Goal: Task Accomplishment & Management: Use online tool/utility

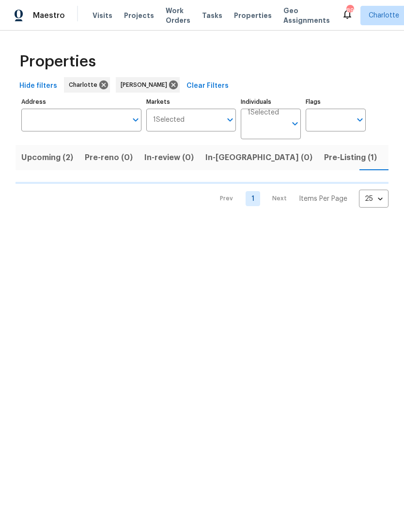
scroll to position [0, 19]
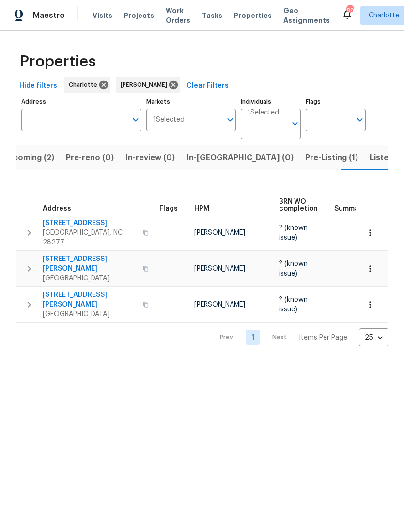
click at [305, 157] on span "Pre-Listing (1)" at bounding box center [331, 158] width 53 height 14
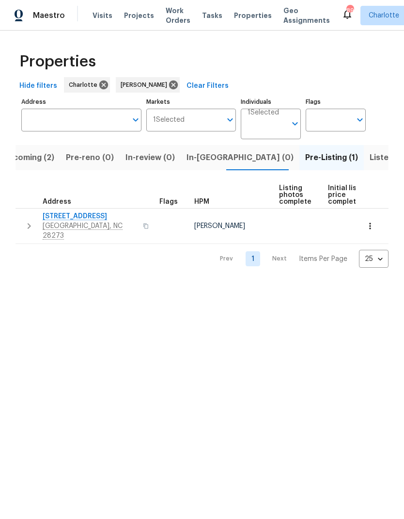
click at [219, 161] on span "In-reno (0)" at bounding box center [240, 158] width 107 height 14
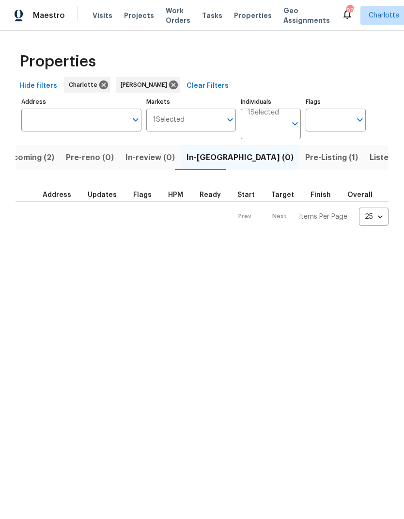
click at [27, 154] on span "Upcoming (2)" at bounding box center [28, 158] width 52 height 14
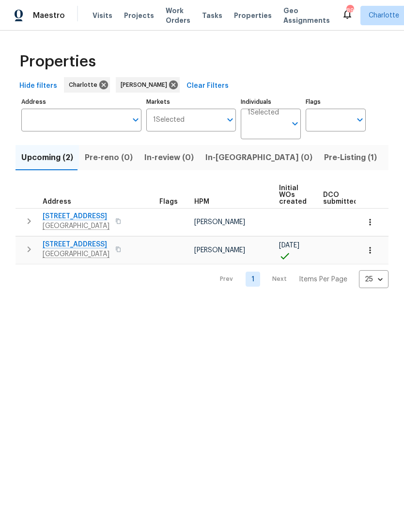
click at [23, 217] on button "button" at bounding box center [28, 220] width 19 height 19
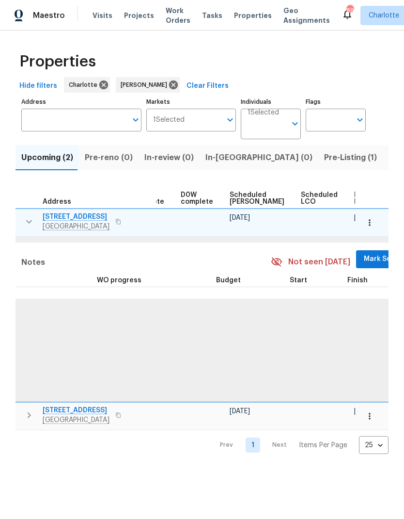
click at [364, 258] on span "Mark Seen" at bounding box center [382, 259] width 36 height 12
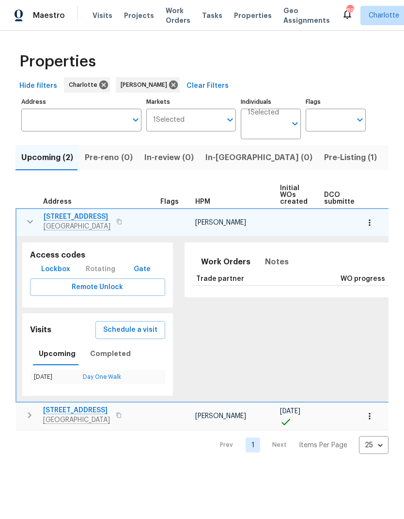
click at [25, 222] on icon "button" at bounding box center [30, 222] width 12 height 12
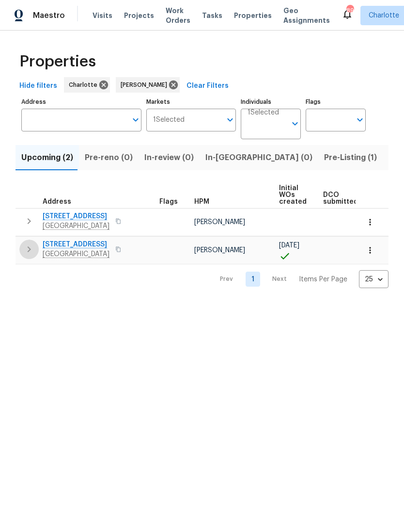
click at [26, 246] on icon "button" at bounding box center [29, 249] width 12 height 12
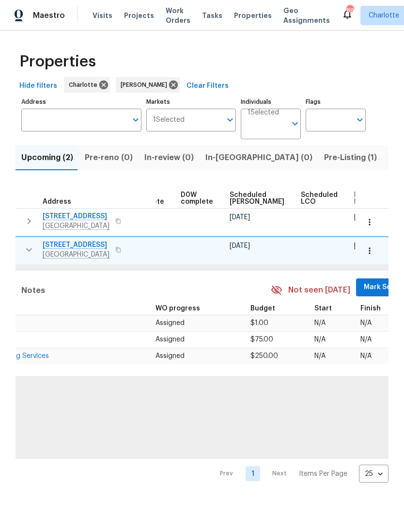
click at [364, 287] on span "Mark Seen" at bounding box center [382, 287] width 36 height 12
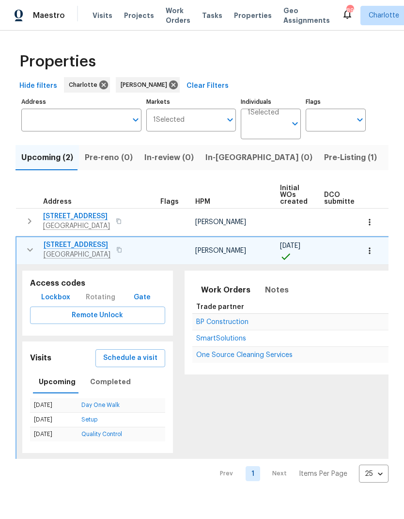
click at [27, 254] on icon "button" at bounding box center [30, 250] width 12 height 12
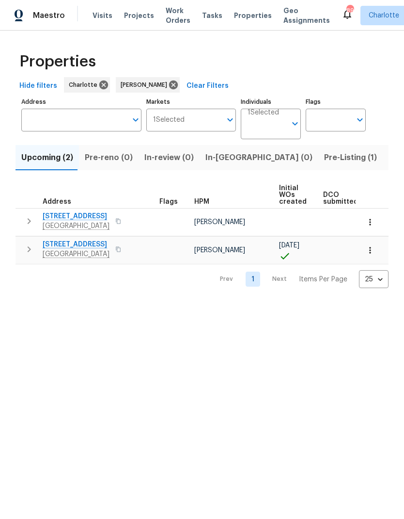
click at [324, 161] on span "Pre-Listing (1)" at bounding box center [350, 158] width 53 height 14
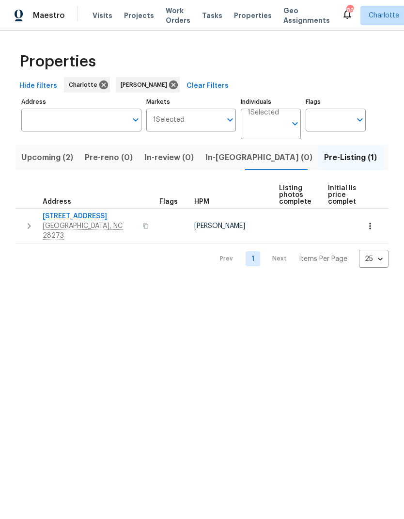
click at [23, 217] on button "button" at bounding box center [28, 225] width 19 height 29
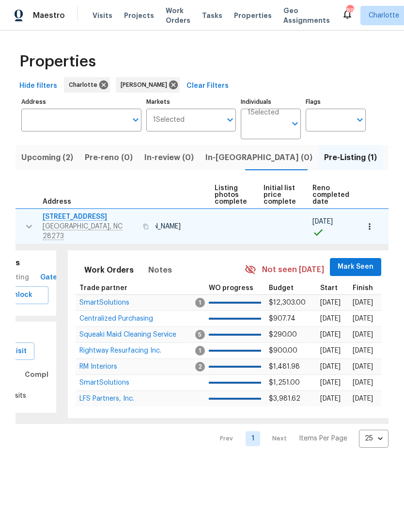
click at [353, 264] on span "Mark Seen" at bounding box center [356, 267] width 36 height 12
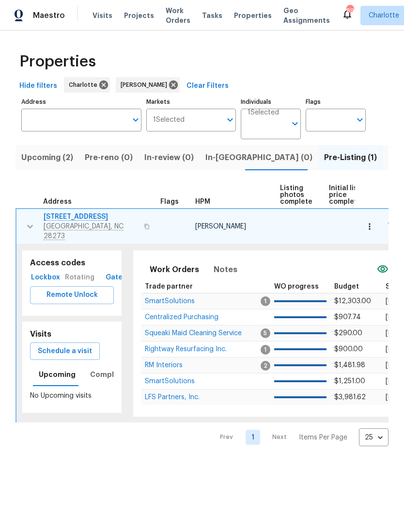
click at [25, 223] on icon "button" at bounding box center [30, 227] width 12 height 12
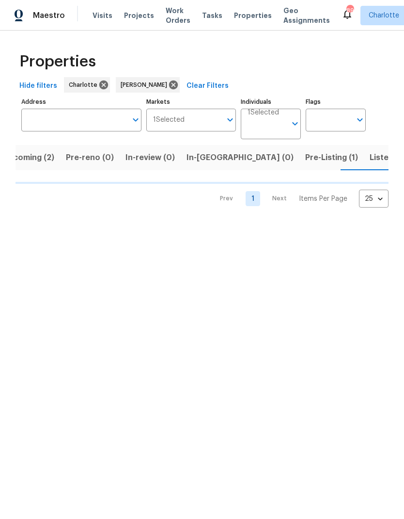
scroll to position [0, 19]
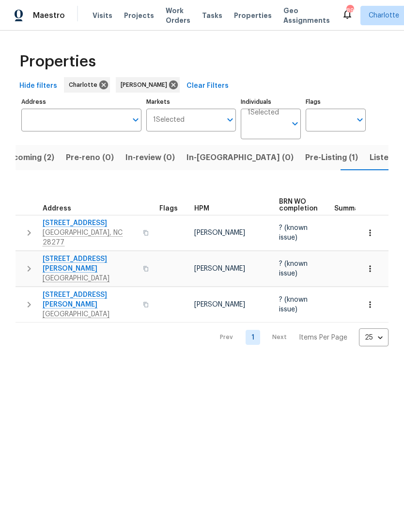
click at [27, 227] on icon "button" at bounding box center [29, 233] width 12 height 12
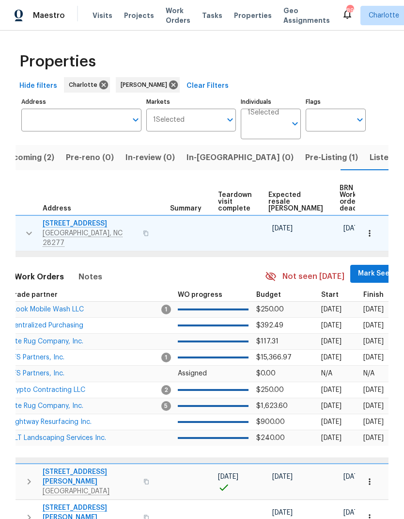
click at [358, 268] on span "Mark Seen" at bounding box center [376, 274] width 36 height 12
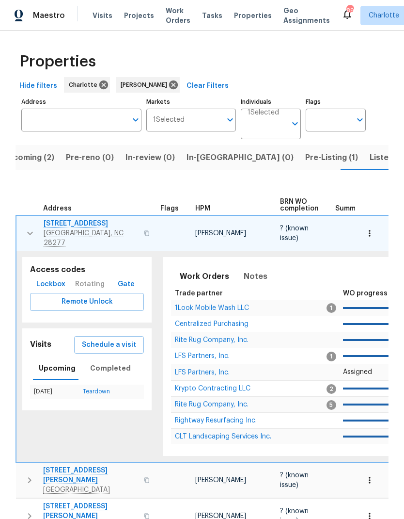
scroll to position [0, 0]
click at [25, 227] on icon "button" at bounding box center [30, 233] width 12 height 12
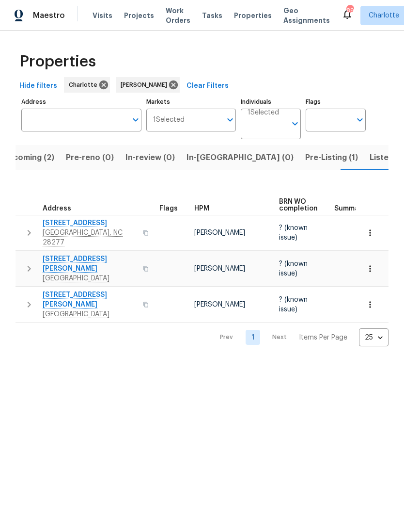
click at [29, 266] on icon "button" at bounding box center [29, 269] width 3 height 6
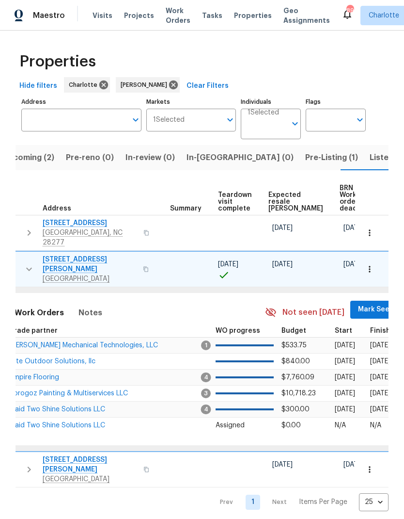
click at [358, 304] on span "Mark Seen" at bounding box center [376, 309] width 36 height 12
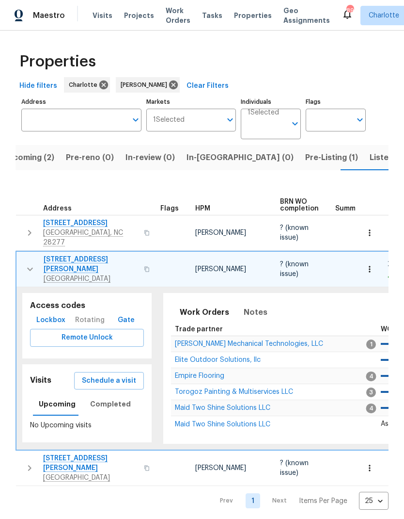
click at [27, 254] on button "button" at bounding box center [29, 268] width 19 height 29
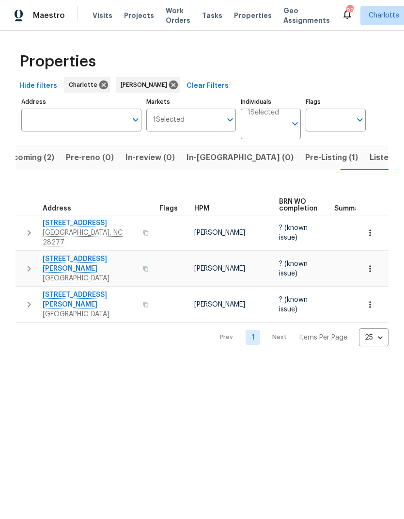
click at [28, 290] on button "button" at bounding box center [28, 304] width 19 height 29
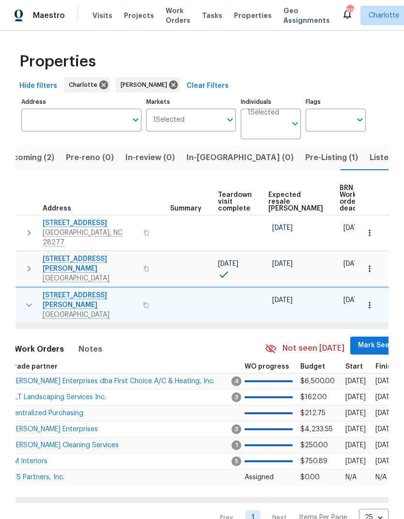
click at [358, 339] on span "Mark Seen" at bounding box center [376, 345] width 36 height 12
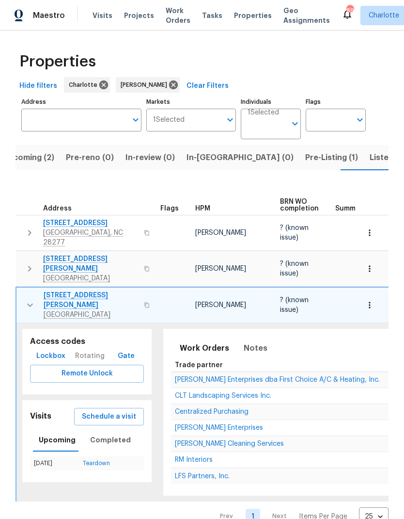
click at [30, 303] on icon "button" at bounding box center [30, 304] width 6 height 3
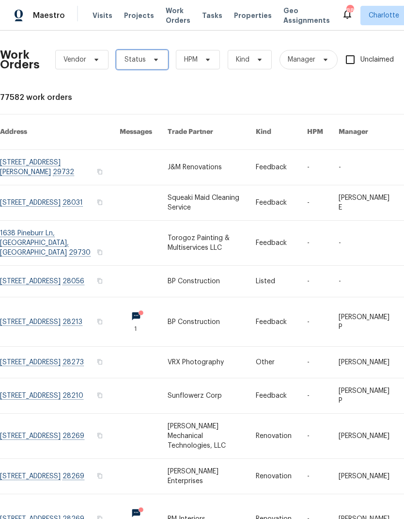
click at [149, 61] on span at bounding box center [154, 60] width 11 height 8
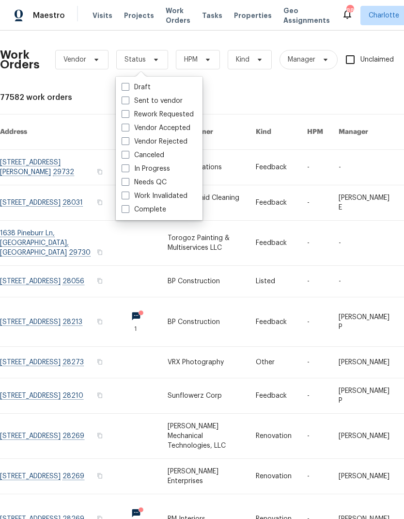
click at [159, 186] on label "Needs QC" at bounding box center [144, 182] width 45 height 10
click at [128, 184] on input "Needs QC" at bounding box center [125, 180] width 6 height 6
checkbox input "true"
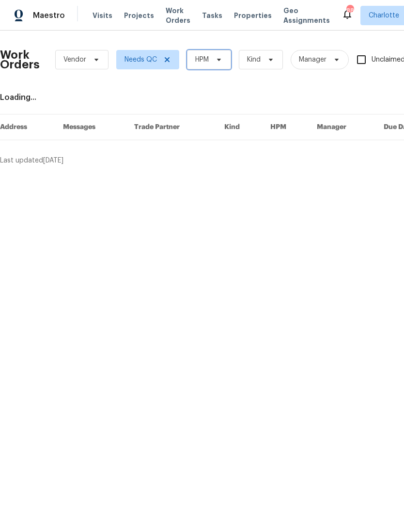
click at [230, 53] on span "HPM" at bounding box center [209, 59] width 44 height 19
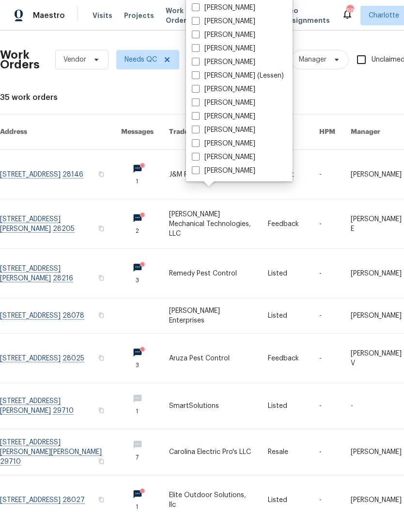
scroll to position [120, 0]
click at [234, 172] on label "[PERSON_NAME]" at bounding box center [223, 171] width 63 height 10
click at [198, 172] on input "[PERSON_NAME]" at bounding box center [195, 169] width 6 height 6
checkbox input "true"
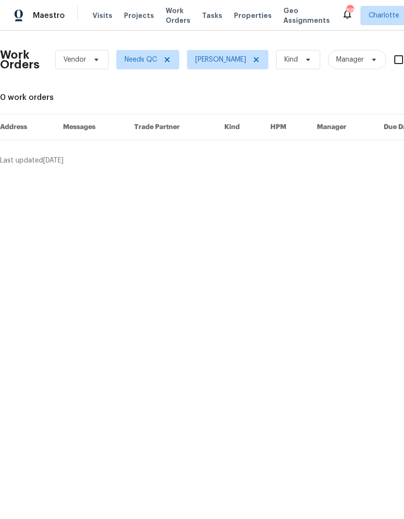
click at [48, 16] on span "Maestro" at bounding box center [49, 16] width 32 height 10
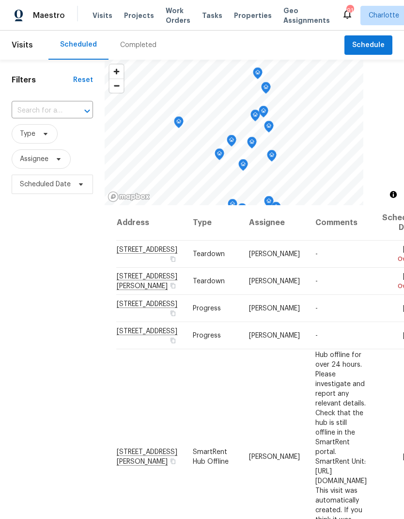
click at [132, 19] on span "Projects" at bounding box center [139, 16] width 30 height 10
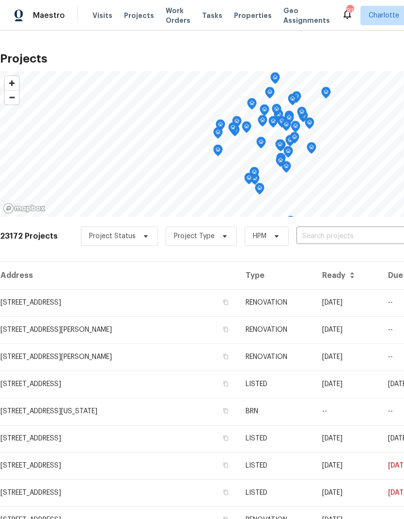
click at [334, 230] on input "text" at bounding box center [352, 236] width 111 height 15
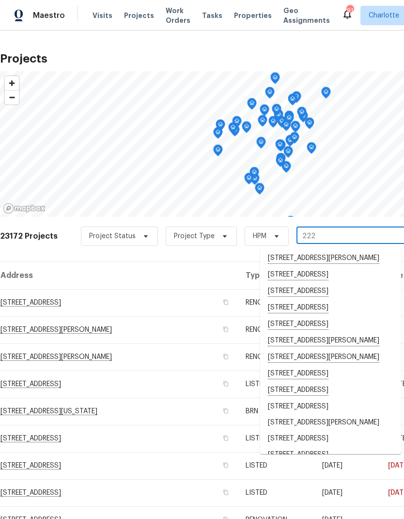
type input "2222"
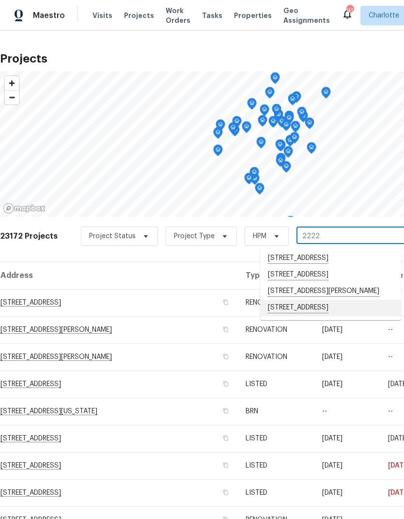
click at [321, 316] on li "[STREET_ADDRESS]" at bounding box center [330, 308] width 141 height 16
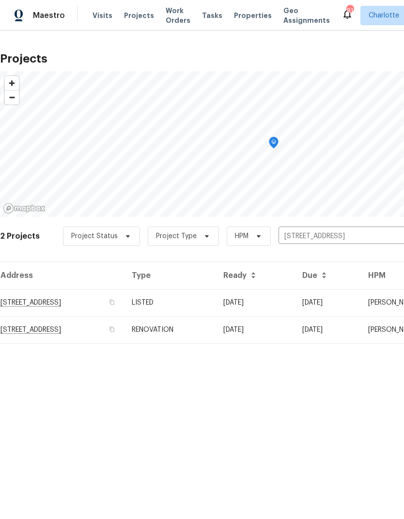
click at [39, 301] on td "[STREET_ADDRESS]" at bounding box center [62, 302] width 124 height 27
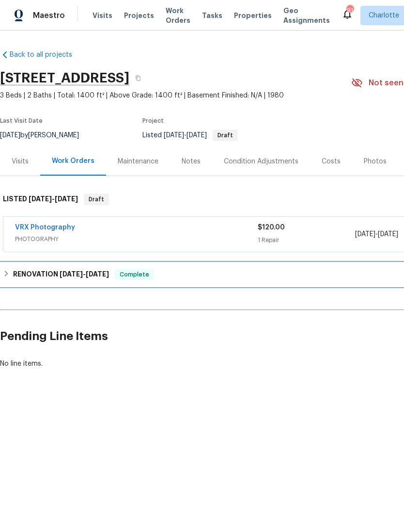
click at [20, 275] on h6 "RENOVATION [DATE] - [DATE]" at bounding box center [61, 275] width 96 height 12
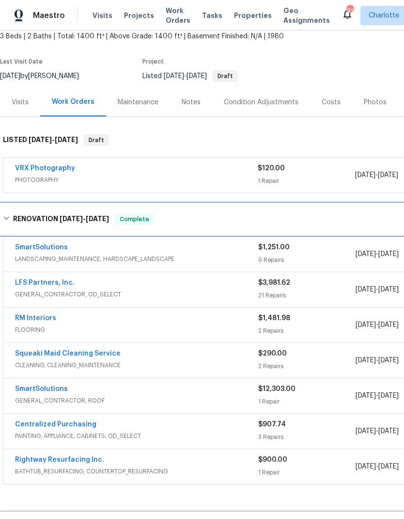
scroll to position [57, 0]
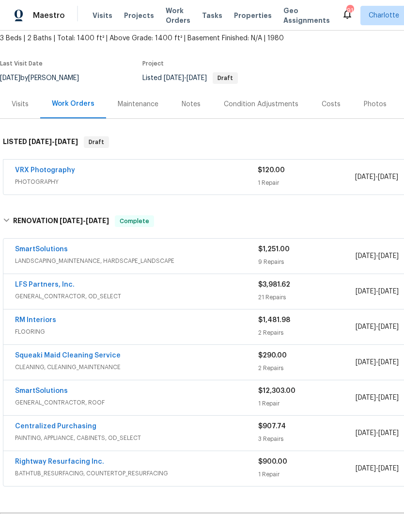
click at [29, 250] on link "SmartSolutions" at bounding box center [41, 249] width 53 height 7
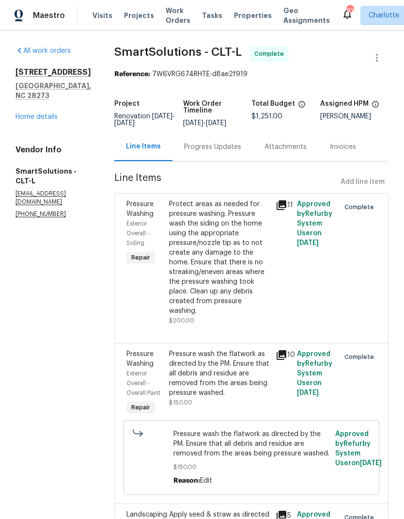
click at [28, 113] on link "Home details" at bounding box center [37, 116] width 42 height 7
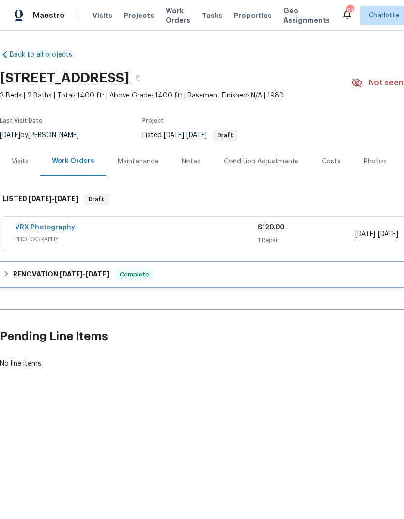
click at [23, 279] on h6 "RENOVATION [DATE] - [DATE]" at bounding box center [61, 275] width 96 height 12
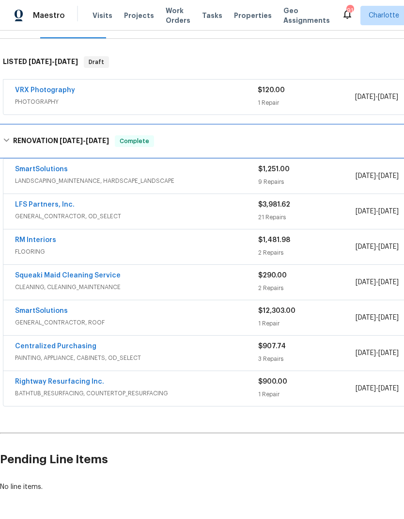
scroll to position [137, 0]
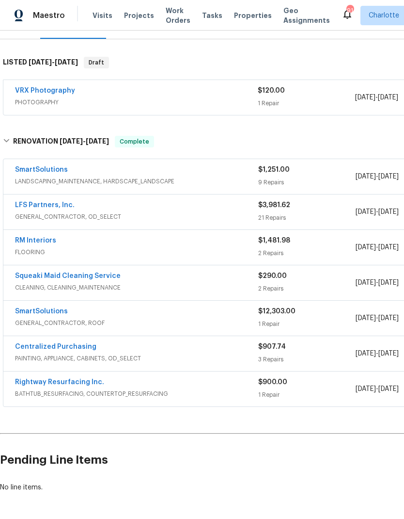
click at [24, 313] on link "SmartSolutions" at bounding box center [41, 311] width 53 height 7
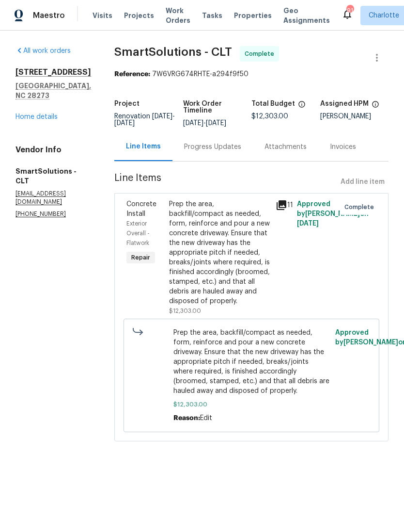
click at [235, 216] on div "Prep the area, backfill/compact as needed, form, reinforce and pour a new concr…" at bounding box center [219, 252] width 101 height 107
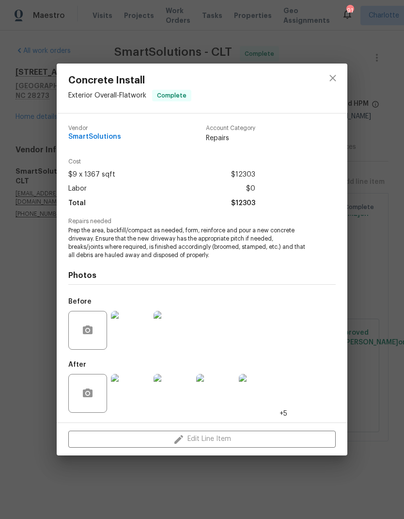
click at [141, 397] on img at bounding box center [130, 393] width 39 height 39
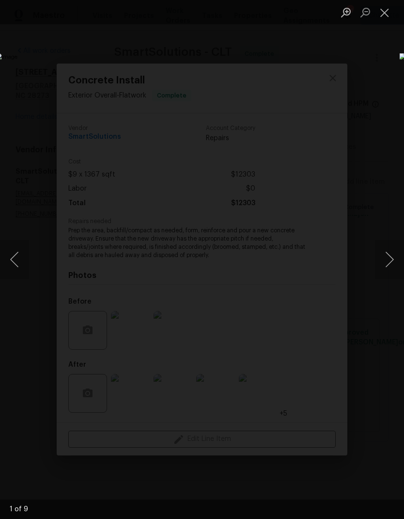
click at [387, 262] on button "Next image" at bounding box center [389, 259] width 29 height 39
click at [390, 261] on button "Next image" at bounding box center [389, 259] width 29 height 39
click at [380, 16] on button "Close lightbox" at bounding box center [384, 12] width 19 height 17
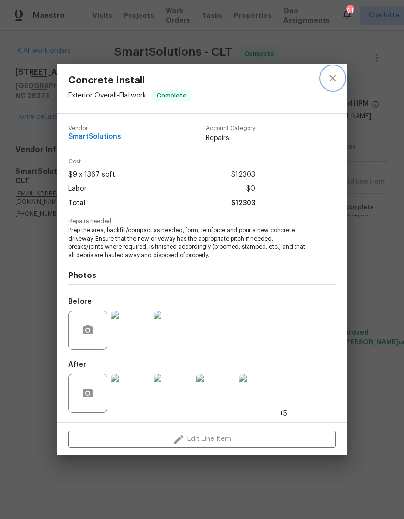
click at [338, 69] on button "close" at bounding box center [332, 77] width 23 height 23
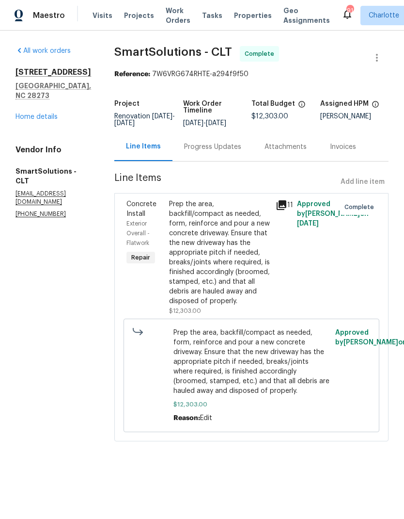
click at [25, 113] on link "Home details" at bounding box center [37, 116] width 42 height 7
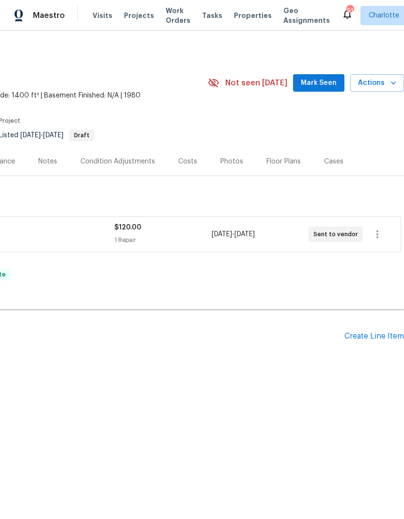
scroll to position [0, 143]
click at [376, 336] on div "Create Line Item" at bounding box center [375, 336] width 60 height 9
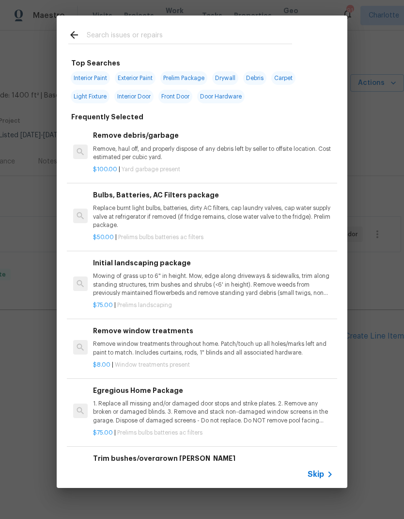
click at [193, 155] on p "Remove, haul off, and properly dispose of any debris left by seller to offsite …" at bounding box center [213, 153] width 240 height 16
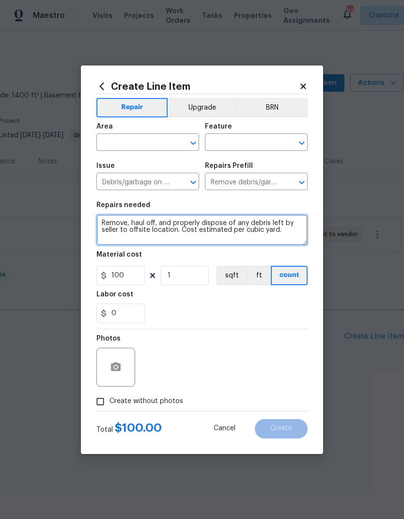
click at [285, 226] on textarea "Remove, haul off, and properly dispose of any debris left by seller to offsite …" at bounding box center [201, 229] width 211 height 31
click at [297, 241] on textarea "Remove, haul off, and properly dispose of any debris left by seller to offsite …" at bounding box center [201, 229] width 211 height 31
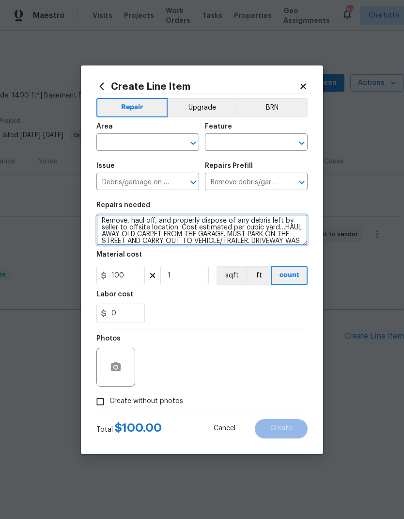
scroll to position [9, 0]
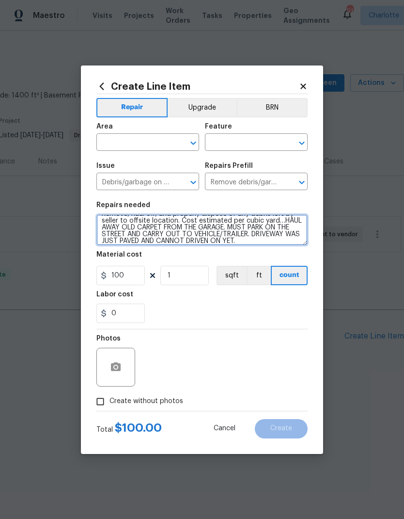
click at [260, 237] on textarea "Remove, haul off, and properly dispose of any debris left by seller to offsite …" at bounding box center [201, 229] width 211 height 31
click at [282, 236] on textarea "Remove, haul off, and properly dispose of any debris left by seller to offsite …" at bounding box center [201, 229] width 211 height 31
click at [281, 235] on textarea "Remove, haul off, and properly dispose of any debris left by seller to offsite …" at bounding box center [201, 229] width 211 height 31
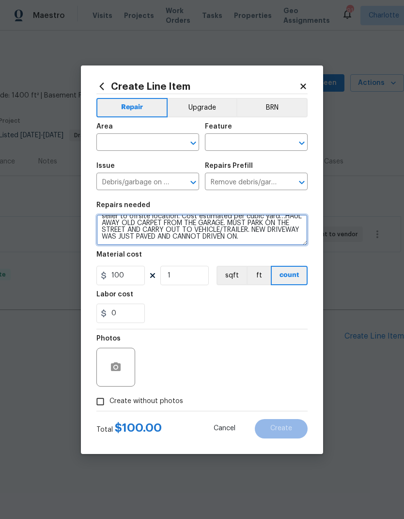
type textarea "Remove, haul off, and properly dispose of any debris left by seller to offsite …"
click at [160, 136] on input "text" at bounding box center [134, 143] width 76 height 15
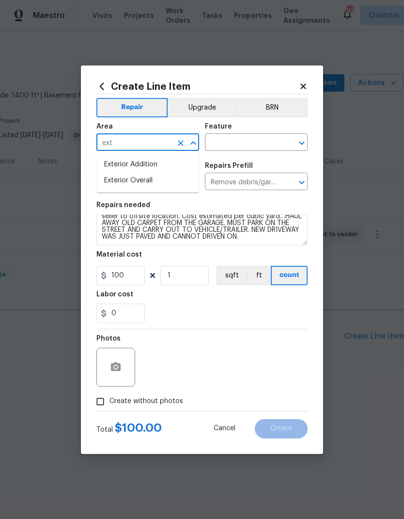
click at [160, 178] on li "Exterior Overall" at bounding box center [147, 181] width 103 height 16
type input "Exterior Overall"
click at [259, 136] on input "text" at bounding box center [243, 143] width 76 height 15
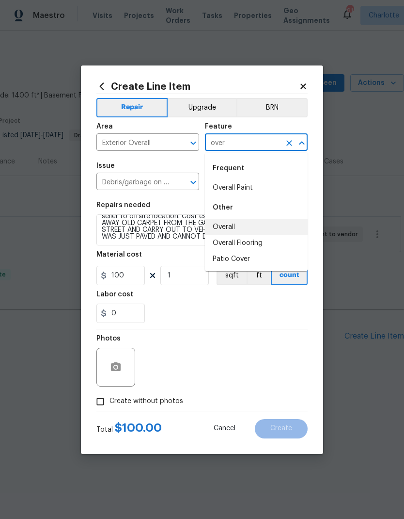
click at [238, 226] on li "Overall" at bounding box center [256, 227] width 103 height 16
type input "Overall"
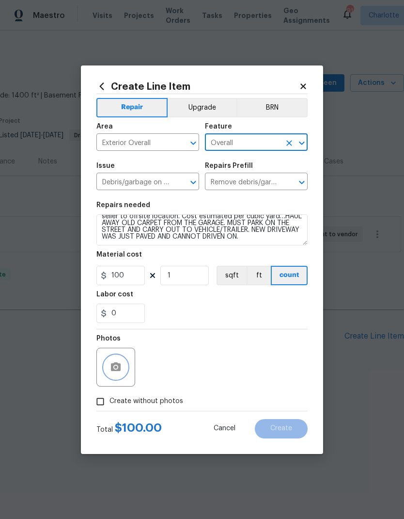
click at [110, 374] on button "button" at bounding box center [115, 366] width 23 height 23
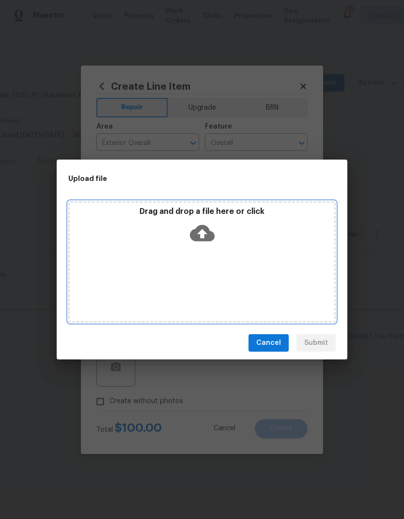
click at [205, 233] on icon at bounding box center [202, 233] width 25 height 25
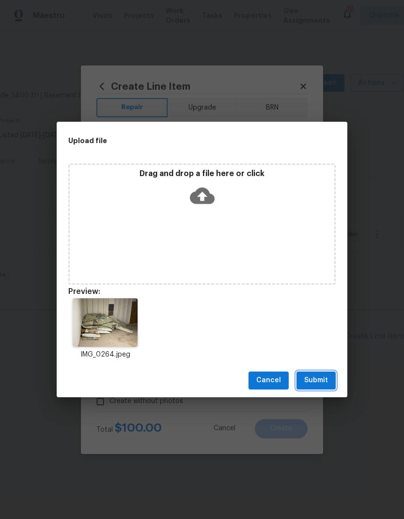
click at [324, 383] on span "Submit" at bounding box center [316, 380] width 24 height 12
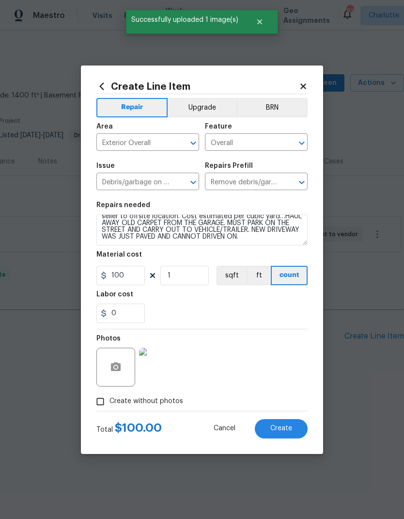
click at [162, 376] on img at bounding box center [158, 367] width 39 height 39
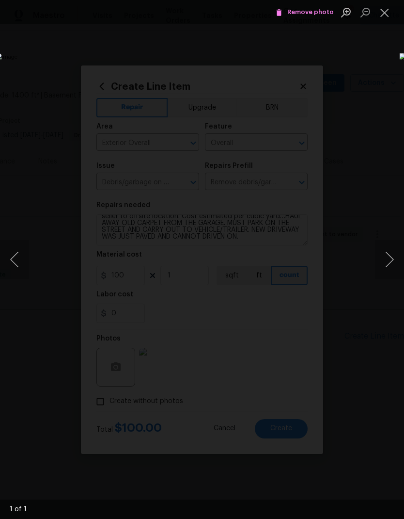
click at [387, 19] on button "Close lightbox" at bounding box center [384, 12] width 19 height 17
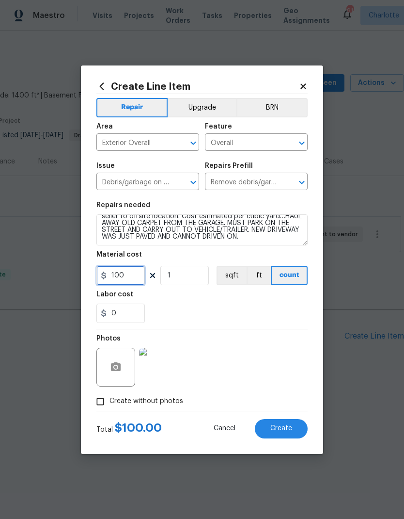
click at [123, 274] on input "100" at bounding box center [120, 275] width 48 height 19
click at [120, 276] on input "100" at bounding box center [120, 275] width 48 height 19
click at [120, 275] on input "100" at bounding box center [120, 275] width 48 height 19
type input "200"
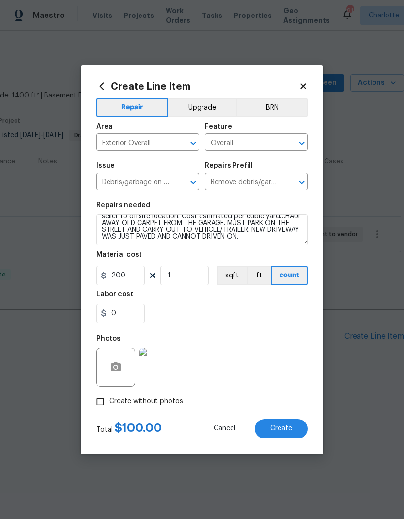
click at [296, 429] on button "Create" at bounding box center [281, 428] width 53 height 19
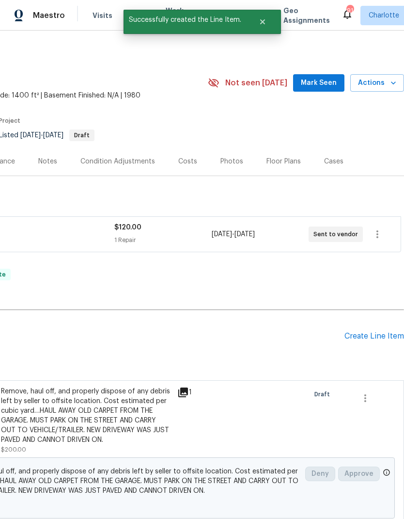
click at [379, 334] on div "Create Line Item" at bounding box center [375, 336] width 60 height 9
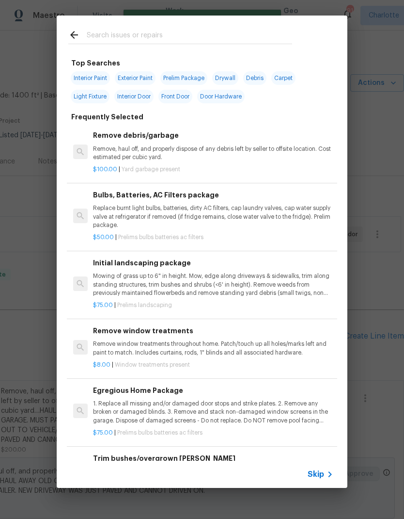
click at [201, 32] on input "text" at bounding box center [190, 36] width 206 height 15
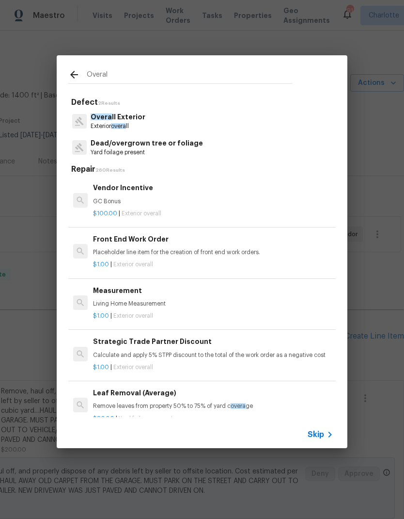
type input "Overall"
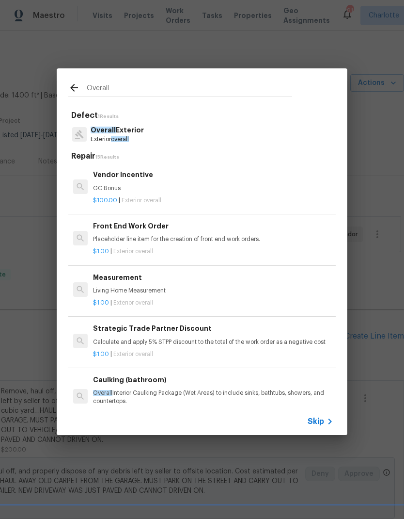
click at [199, 233] on div "Front End Work Order Placeholder line item for the creation of front end work o…" at bounding box center [213, 232] width 240 height 23
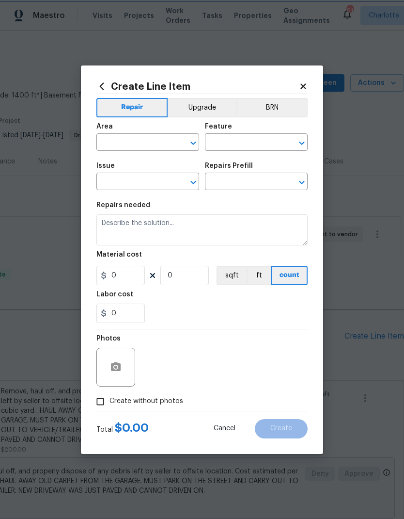
type input "Overall Exterior"
type textarea "Placeholder line item for the creation of front end work orders."
type input "1"
type input "Front End Work Order $1.00"
type input "1"
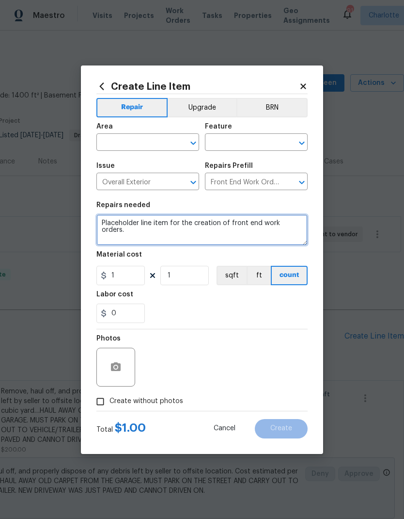
click at [104, 221] on textarea "Placeholder line item for the creation of front end work orders." at bounding box center [201, 229] width 211 height 31
click at [104, 220] on textarea "Placeholder line item for the creation of front end work orders." at bounding box center [201, 229] width 211 height 31
click at [111, 220] on textarea "Placeholder line item for the creation of front end work orders." at bounding box center [201, 229] width 211 height 31
type textarea "Replace cars and tape across the driveway entry. Concrete was just poured and i…"
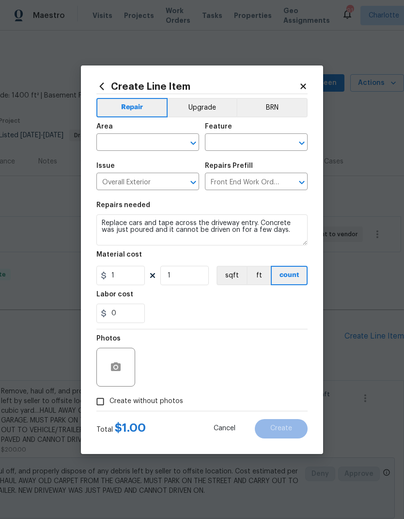
click at [157, 138] on input "text" at bounding box center [134, 143] width 76 height 15
click at [163, 176] on li "Exterior Overall" at bounding box center [147, 181] width 103 height 16
type input "Exterior Overall"
click at [254, 139] on input "text" at bounding box center [243, 143] width 76 height 15
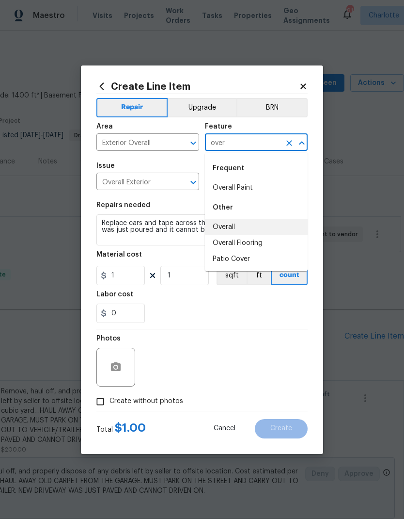
click at [235, 222] on li "Overall" at bounding box center [256, 227] width 103 height 16
type input "Overall"
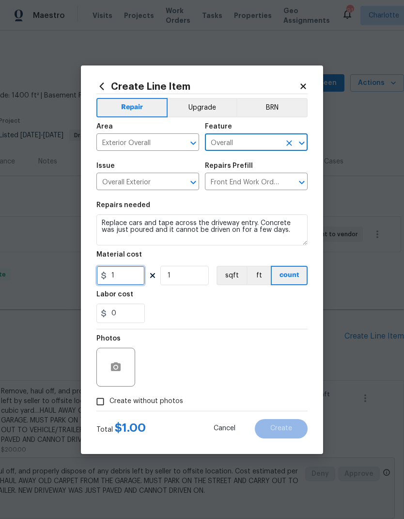
click at [134, 276] on input "1" at bounding box center [120, 275] width 48 height 19
type input "25"
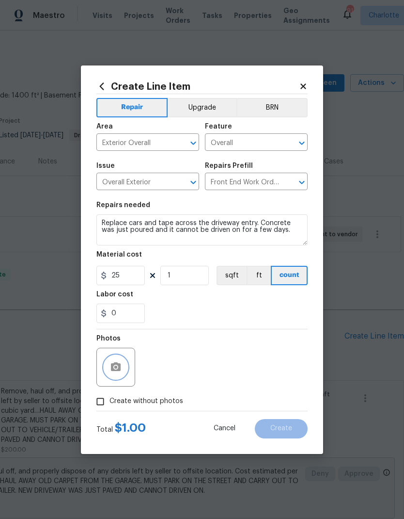
click at [116, 360] on button "button" at bounding box center [115, 366] width 23 height 23
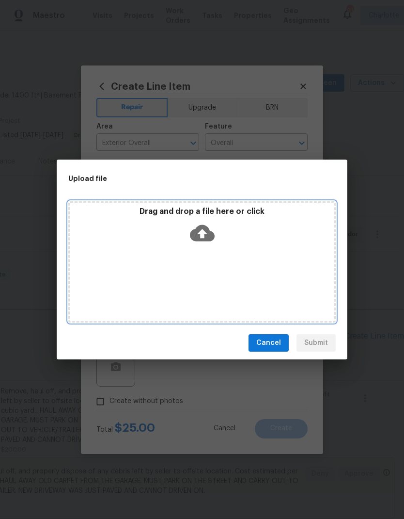
click at [203, 227] on icon at bounding box center [202, 233] width 25 height 16
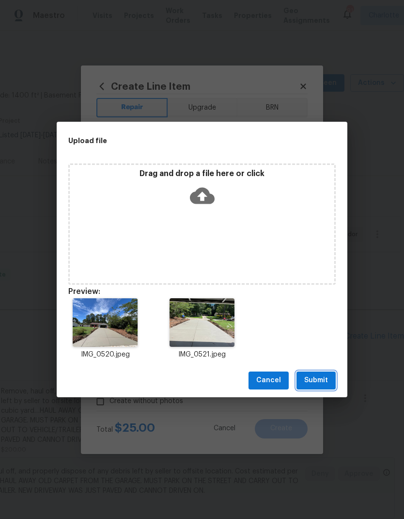
click at [320, 379] on span "Submit" at bounding box center [316, 380] width 24 height 12
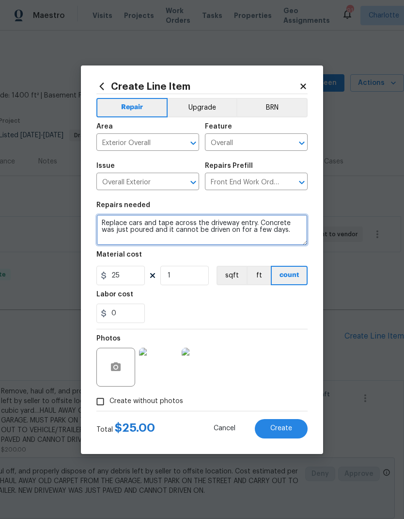
click at [156, 221] on textarea "Replace cars and tape across the driveway entry. Concrete was just poured and i…" at bounding box center [201, 229] width 211 height 31
type textarea "Place caution tape across the driveway entry. Concrete was just poured and it c…"
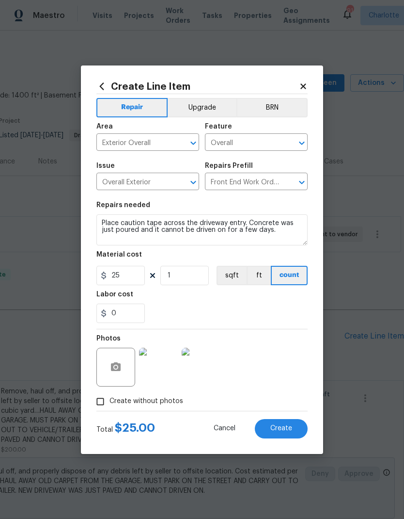
click at [292, 430] on button "Create" at bounding box center [281, 428] width 53 height 19
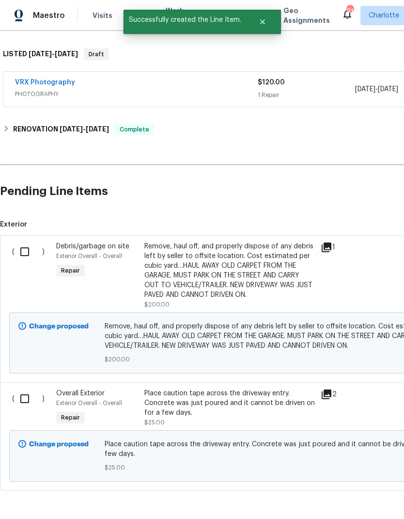
scroll to position [144, 0]
click at [27, 245] on input "checkbox" at bounding box center [29, 252] width 28 height 20
checkbox input "true"
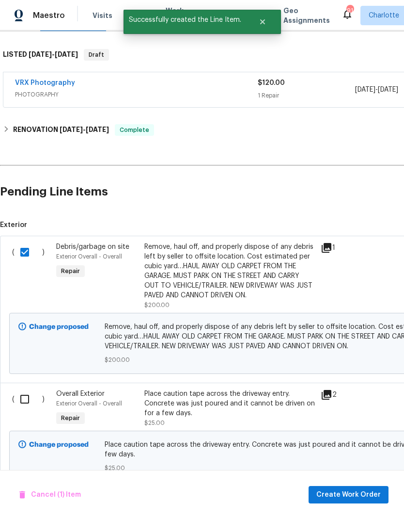
click at [22, 401] on input "checkbox" at bounding box center [29, 399] width 28 height 20
checkbox input "true"
click at [364, 484] on div "Cancel (2) Items Create Work Order" at bounding box center [202, 494] width 404 height 49
click at [362, 490] on span "Create Work Order" at bounding box center [349, 495] width 64 height 12
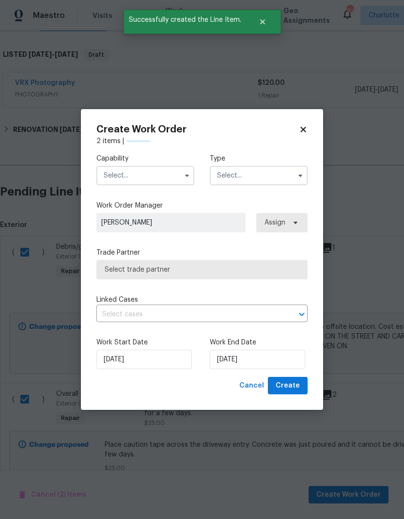
checkbox input "false"
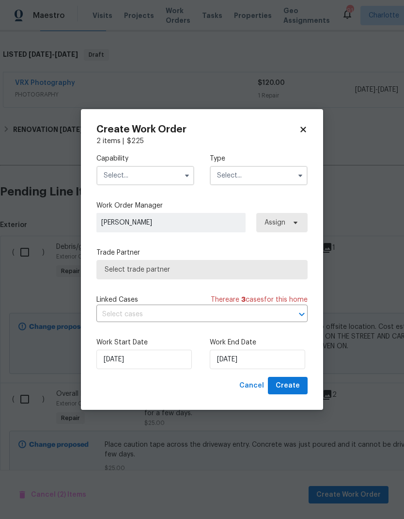
click at [168, 170] on input "text" at bounding box center [145, 175] width 98 height 19
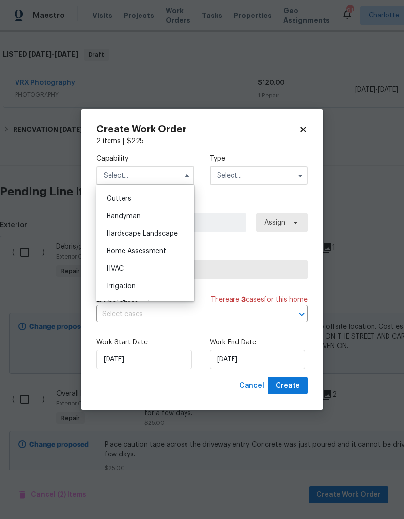
scroll to position [511, 0]
click at [162, 215] on div "Handyman" at bounding box center [145, 217] width 93 height 17
type input "Handyman"
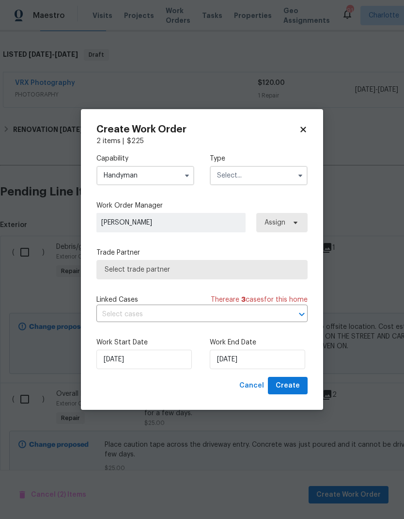
click at [299, 175] on icon "button" at bounding box center [301, 176] width 8 height 8
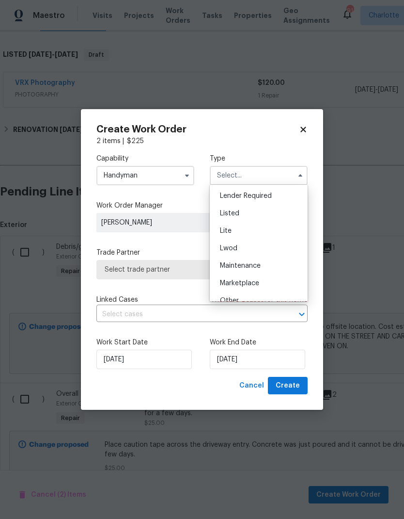
scroll to position [96, 0]
click at [240, 205] on div "Listed" at bounding box center [258, 204] width 93 height 17
type input "Listed"
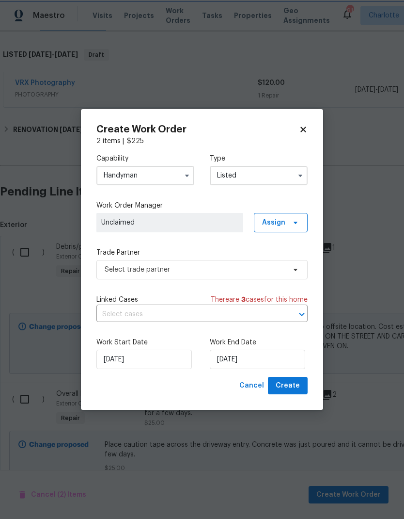
scroll to position [0, 0]
click at [296, 225] on icon at bounding box center [296, 223] width 8 height 8
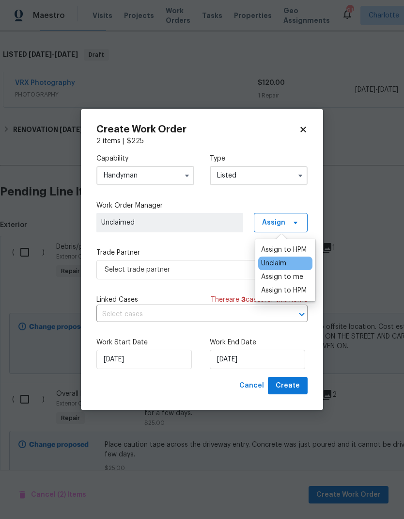
click at [300, 275] on div "Assign to me" at bounding box center [282, 277] width 42 height 10
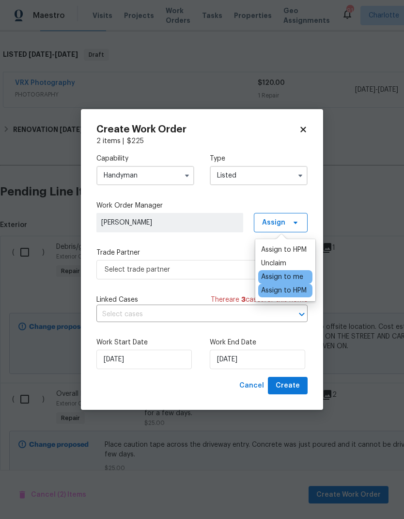
click at [222, 236] on div "Capability Handyman Type Listed Work Order Manager Ryan Craven Assign Trade Par…" at bounding box center [201, 261] width 211 height 231
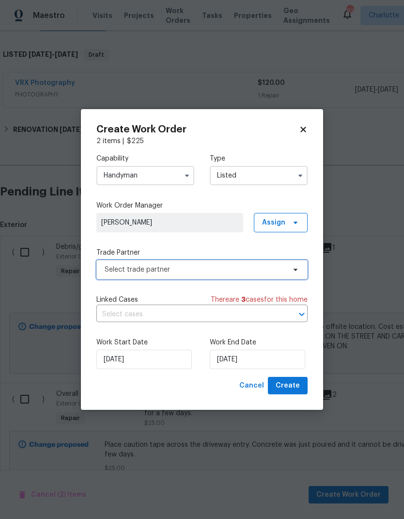
click at [265, 268] on span "Select trade partner" at bounding box center [195, 270] width 181 height 10
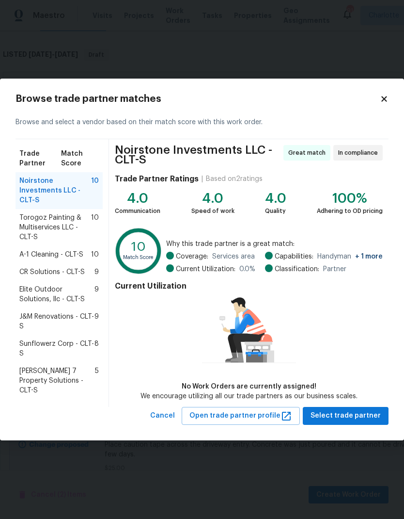
click at [41, 350] on span "Sunflowerz Corp - CLT-S" at bounding box center [56, 348] width 75 height 19
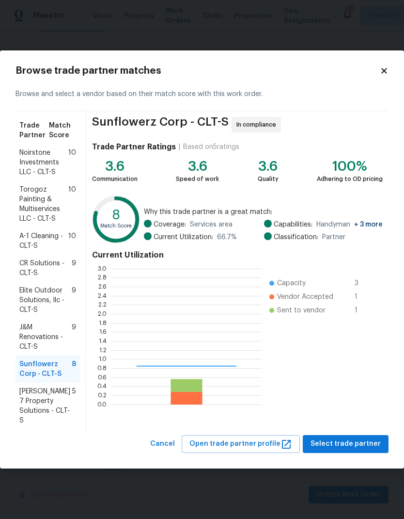
scroll to position [136, 150]
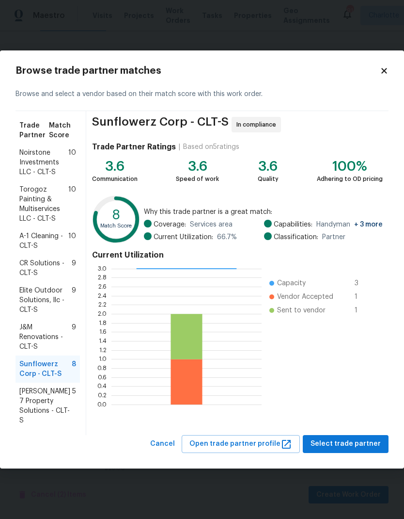
click at [33, 343] on span "J&M Renovations - CLT-S" at bounding box center [45, 336] width 52 height 29
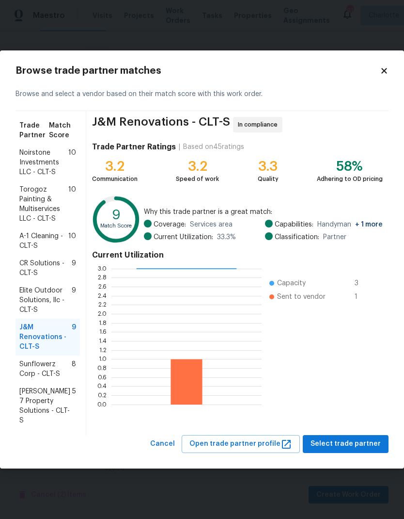
click at [29, 372] on span "Sunflowerz Corp - CLT-S" at bounding box center [45, 368] width 52 height 19
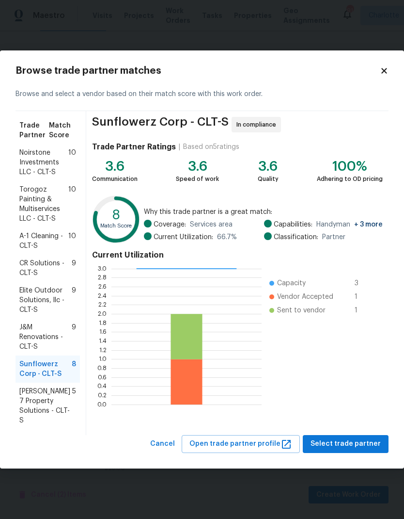
click at [36, 265] on span "CR Solutions - CLT-S" at bounding box center [45, 267] width 52 height 19
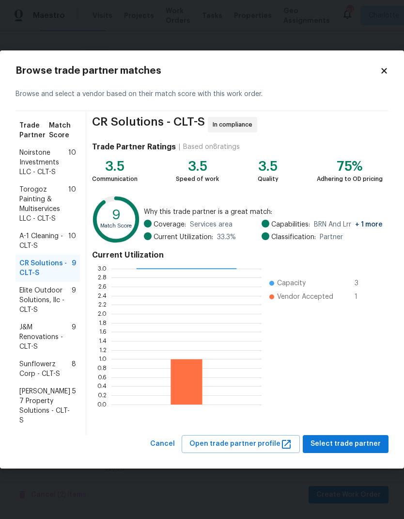
click at [31, 373] on span "Sunflowerz Corp - CLT-S" at bounding box center [45, 368] width 52 height 19
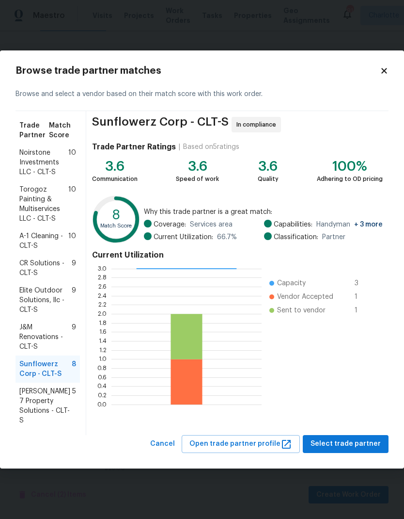
click at [27, 336] on span "J&M Renovations - CLT-S" at bounding box center [45, 336] width 52 height 29
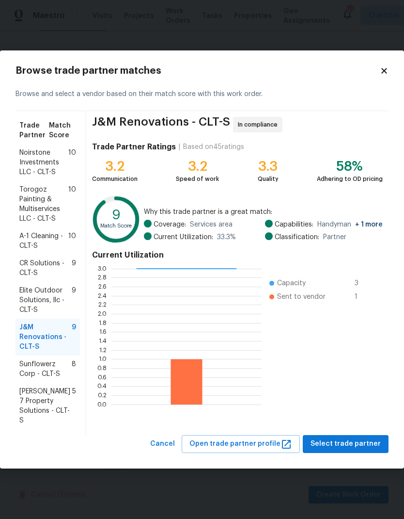
click at [30, 366] on span "Sunflowerz Corp - CLT-S" at bounding box center [45, 368] width 52 height 19
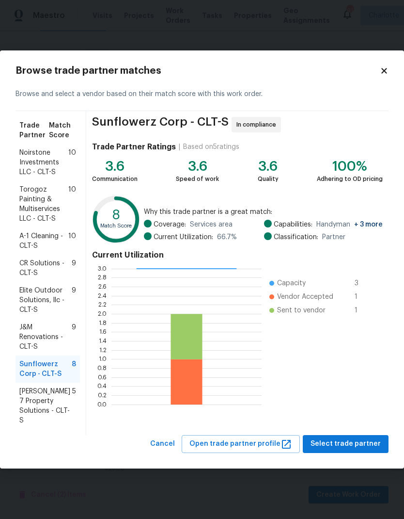
click at [27, 339] on span "J&M Renovations - CLT-S" at bounding box center [45, 336] width 52 height 29
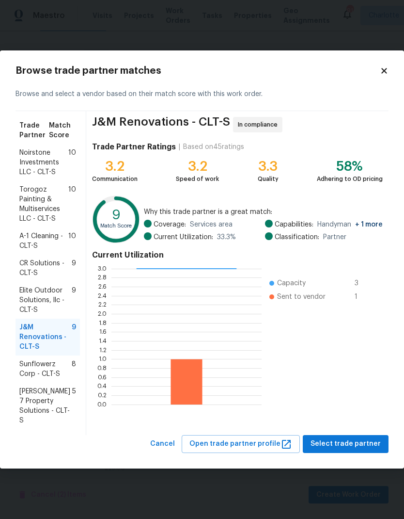
click at [34, 370] on span "Sunflowerz Corp - CLT-S" at bounding box center [45, 368] width 52 height 19
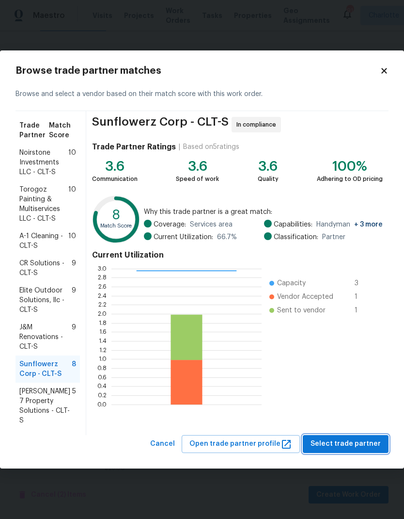
click at [357, 443] on span "Select trade partner" at bounding box center [346, 444] width 70 height 12
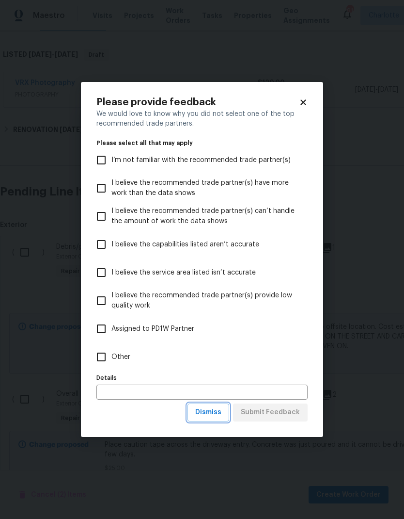
click at [226, 413] on button "Dismiss" at bounding box center [209, 412] width 42 height 18
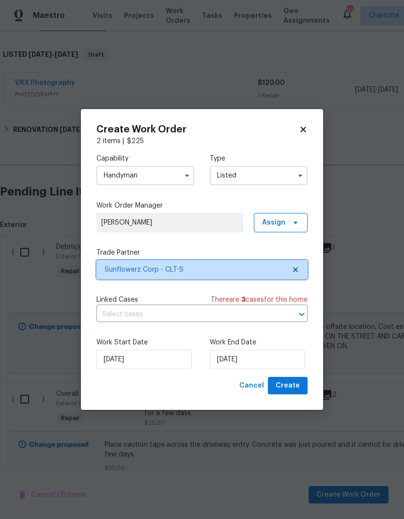
click at [293, 270] on icon at bounding box center [296, 270] width 8 height 8
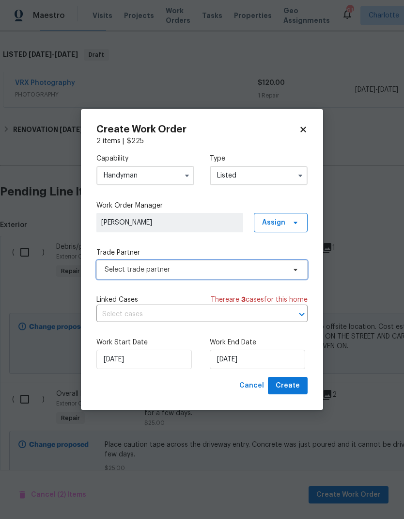
click at [293, 272] on icon at bounding box center [296, 270] width 8 height 8
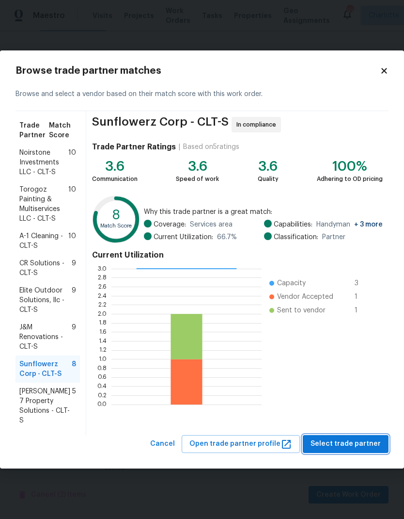
click at [354, 445] on span "Select trade partner" at bounding box center [346, 444] width 70 height 12
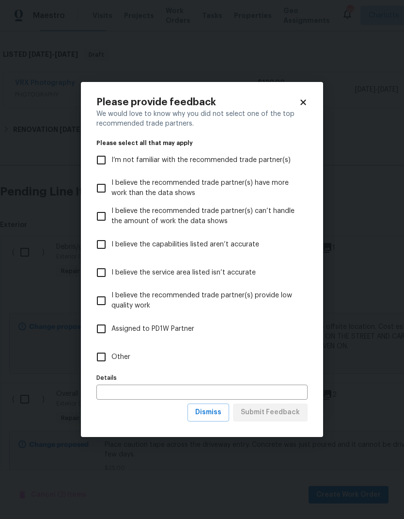
click at [105, 354] on input "Other" at bounding box center [101, 357] width 20 height 20
checkbox input "true"
click at [171, 399] on input "text" at bounding box center [201, 391] width 211 height 15
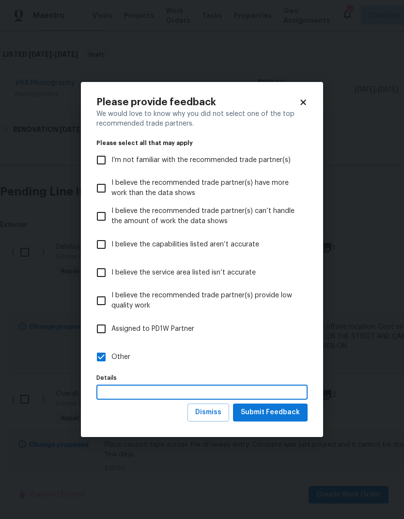
scroll to position [39, 0]
click at [108, 394] on input "JC looking for more work." at bounding box center [201, 391] width 211 height 15
type input "GC looking for more work."
click at [279, 407] on span "Submit Feedback" at bounding box center [270, 412] width 59 height 12
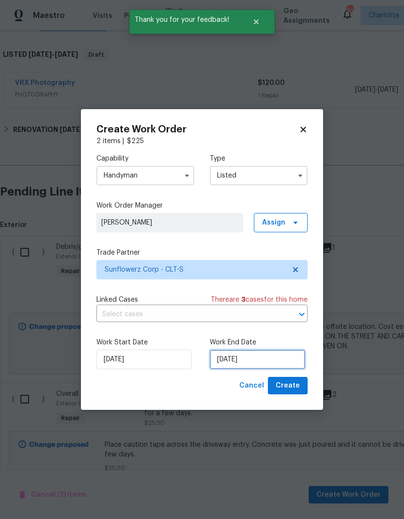
click at [264, 353] on input "8/15/2025" at bounding box center [257, 358] width 95 height 19
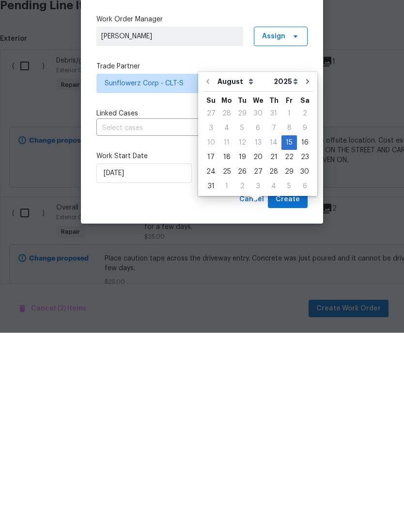
click at [171, 337] on label "Work Start Date" at bounding box center [145, 342] width 98 height 10
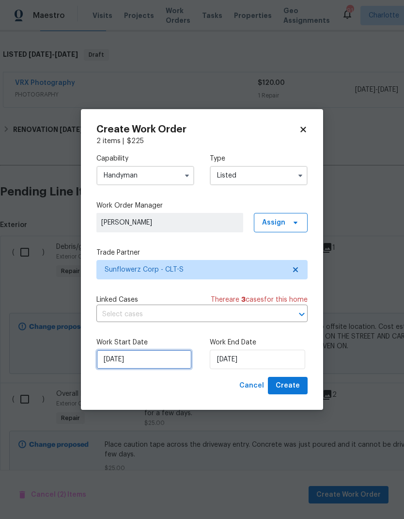
click at [155, 366] on input "8/15/2025" at bounding box center [143, 358] width 95 height 19
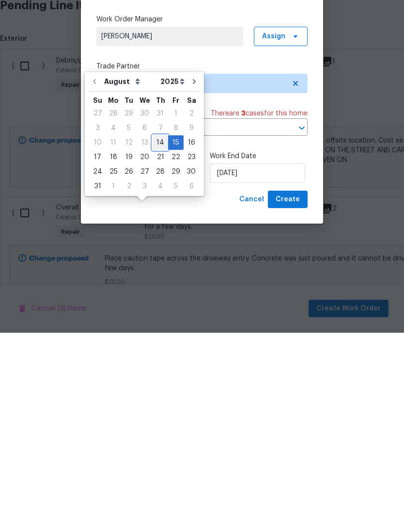
click at [157, 322] on div "14" at bounding box center [161, 329] width 16 height 14
type input "8/14/2025"
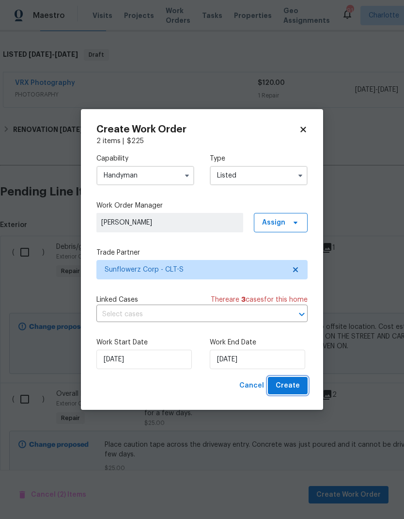
click at [301, 386] on button "Create" at bounding box center [288, 386] width 40 height 18
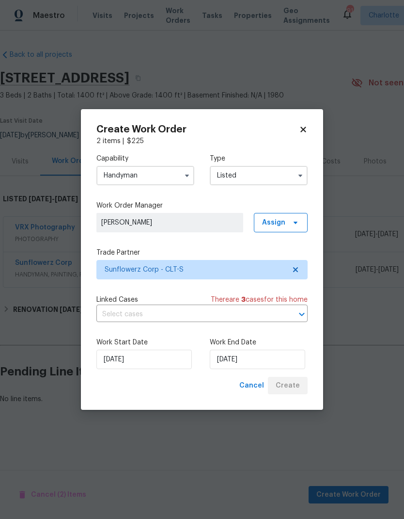
scroll to position [0, 0]
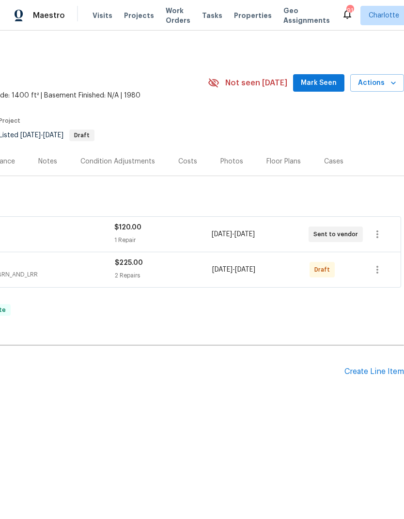
scroll to position [0, 143]
click at [379, 271] on icon "button" at bounding box center [378, 270] width 12 height 12
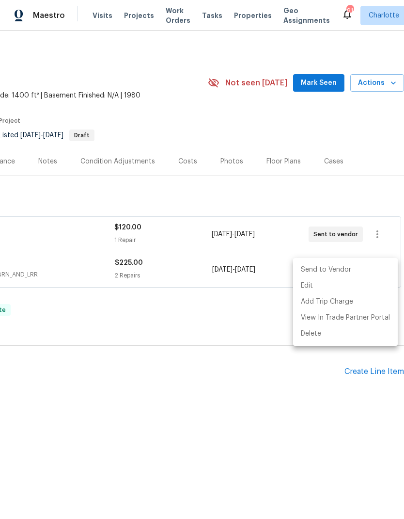
click at [352, 269] on li "Send to Vendor" at bounding box center [345, 270] width 105 height 16
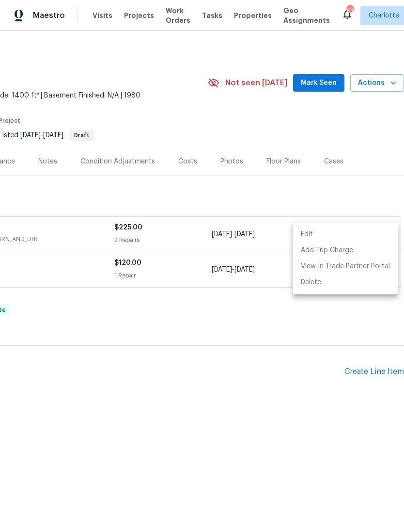
click at [331, 361] on div at bounding box center [202, 259] width 404 height 519
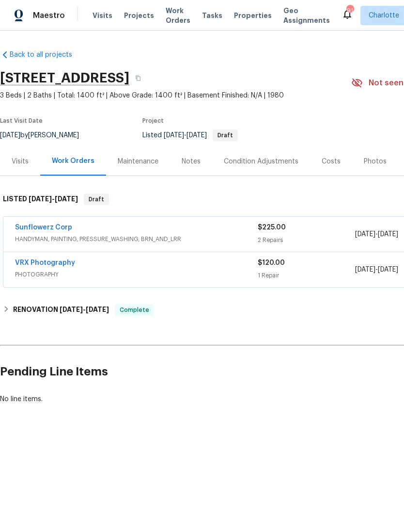
scroll to position [0, 0]
click at [32, 263] on link "VRX Photography" at bounding box center [45, 262] width 60 height 7
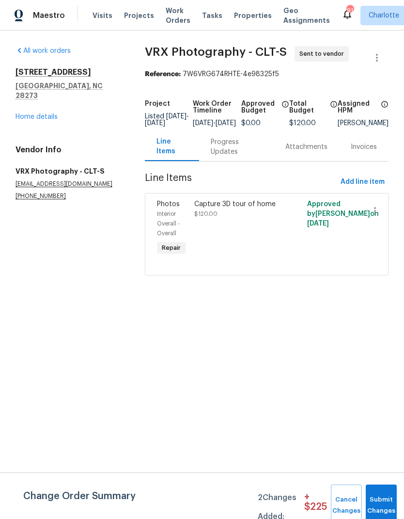
click at [230, 157] on div "Progress Updates" at bounding box center [236, 146] width 51 height 19
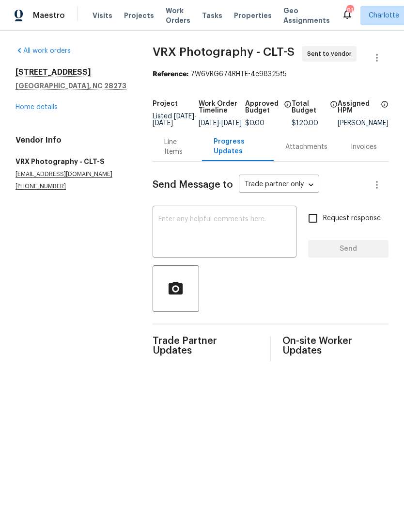
click at [240, 232] on textarea at bounding box center [224, 233] width 132 height 34
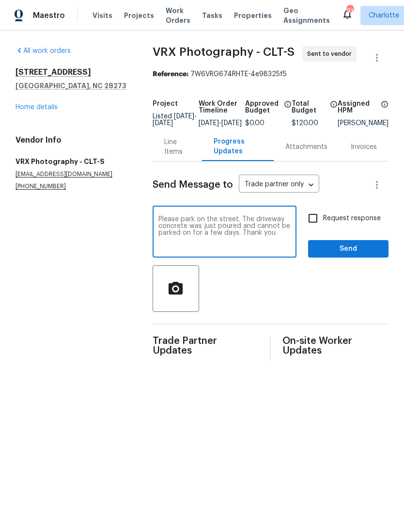
type textarea "Please park on the street. The driveway concrete was just poured and cannot be …"
click at [318, 222] on input "Request response" at bounding box center [313, 218] width 20 height 20
checkbox input "true"
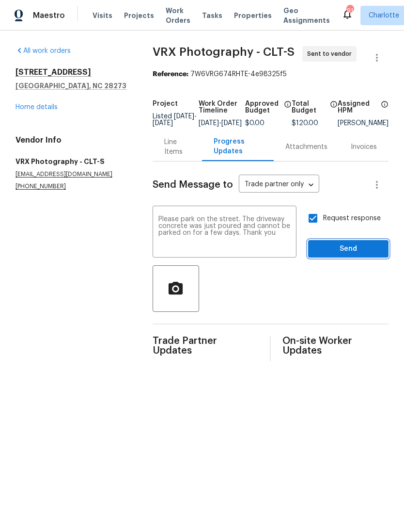
click at [340, 248] on button "Send" at bounding box center [348, 249] width 80 height 18
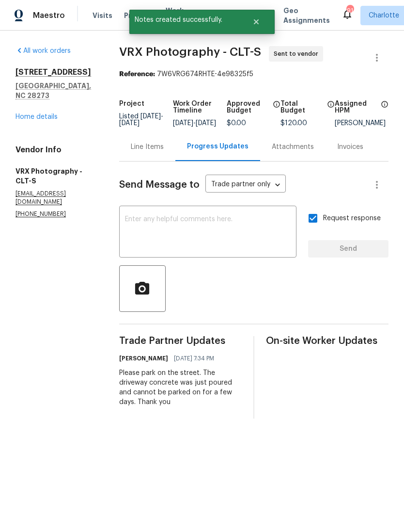
click at [27, 113] on link "Home details" at bounding box center [37, 116] width 42 height 7
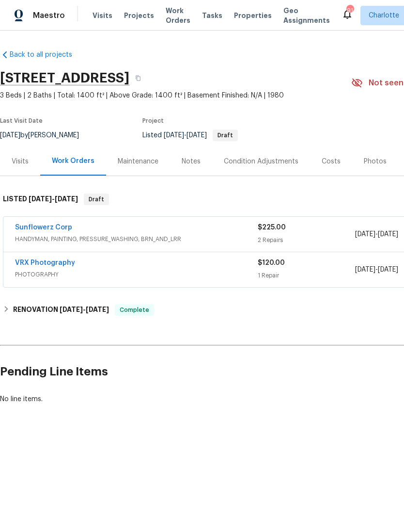
click at [31, 229] on link "Sunflowerz Corp" at bounding box center [43, 227] width 57 height 7
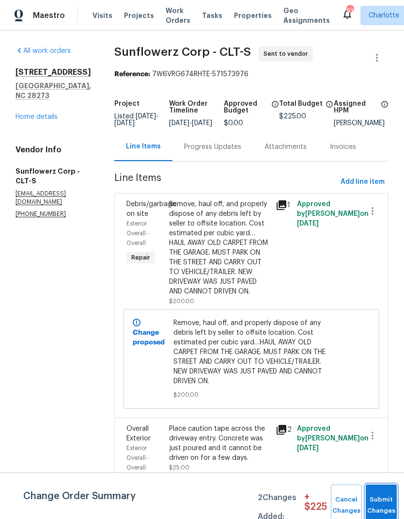
click at [383, 494] on button "Submit Changes" at bounding box center [381, 505] width 31 height 42
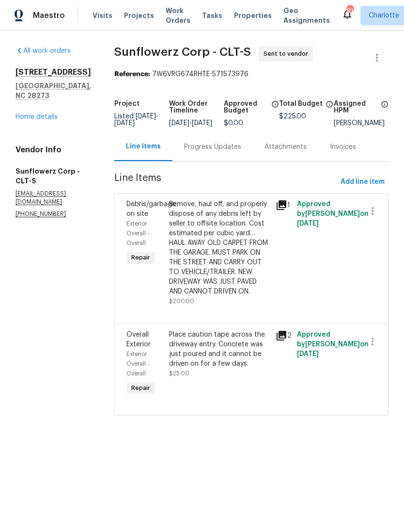
click at [220, 151] on div "Progress Updates" at bounding box center [212, 147] width 57 height 10
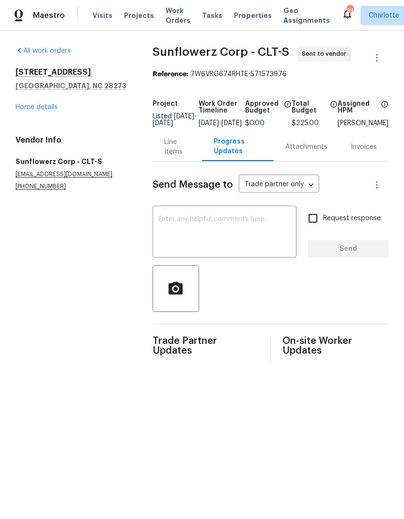
click at [219, 235] on textarea at bounding box center [224, 233] width 132 height 34
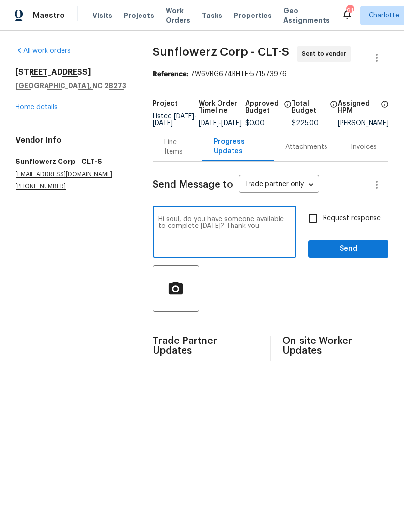
click at [167, 224] on textarea "Hi soul, do you have someone available to complete on Friday? Thank you" at bounding box center [224, 233] width 132 height 34
click at [164, 227] on textarea "Hi soul, do you have someone available to complete on Friday? Thank you" at bounding box center [224, 233] width 132 height 34
type textarea "Hi Sol, do you have someone available to complete on Friday? Thank you"
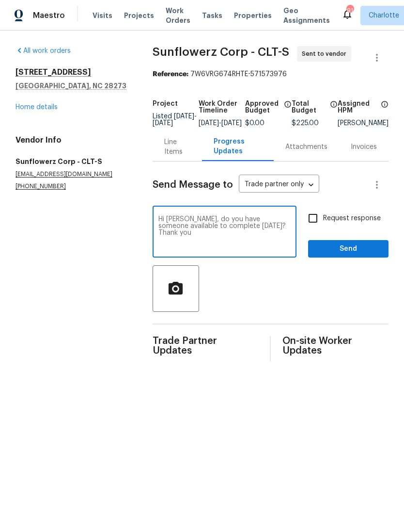
click at [318, 221] on input "Request response" at bounding box center [313, 218] width 20 height 20
checkbox input "true"
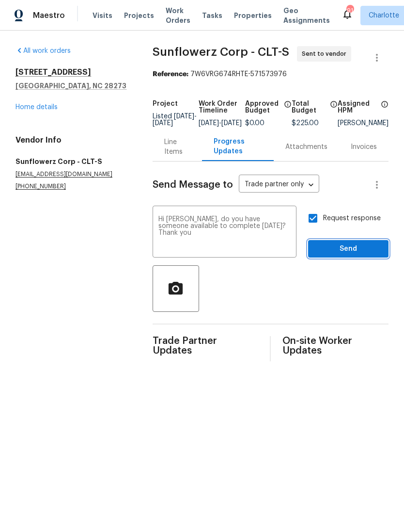
click at [359, 255] on span "Send" at bounding box center [348, 249] width 65 height 12
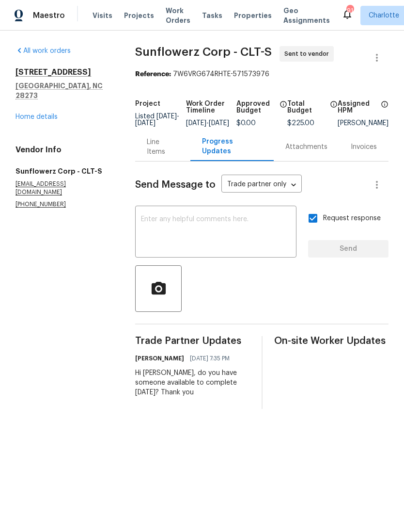
click at [40, 22] on div "Maestro" at bounding box center [32, 15] width 65 height 19
